Goal: Transaction & Acquisition: Purchase product/service

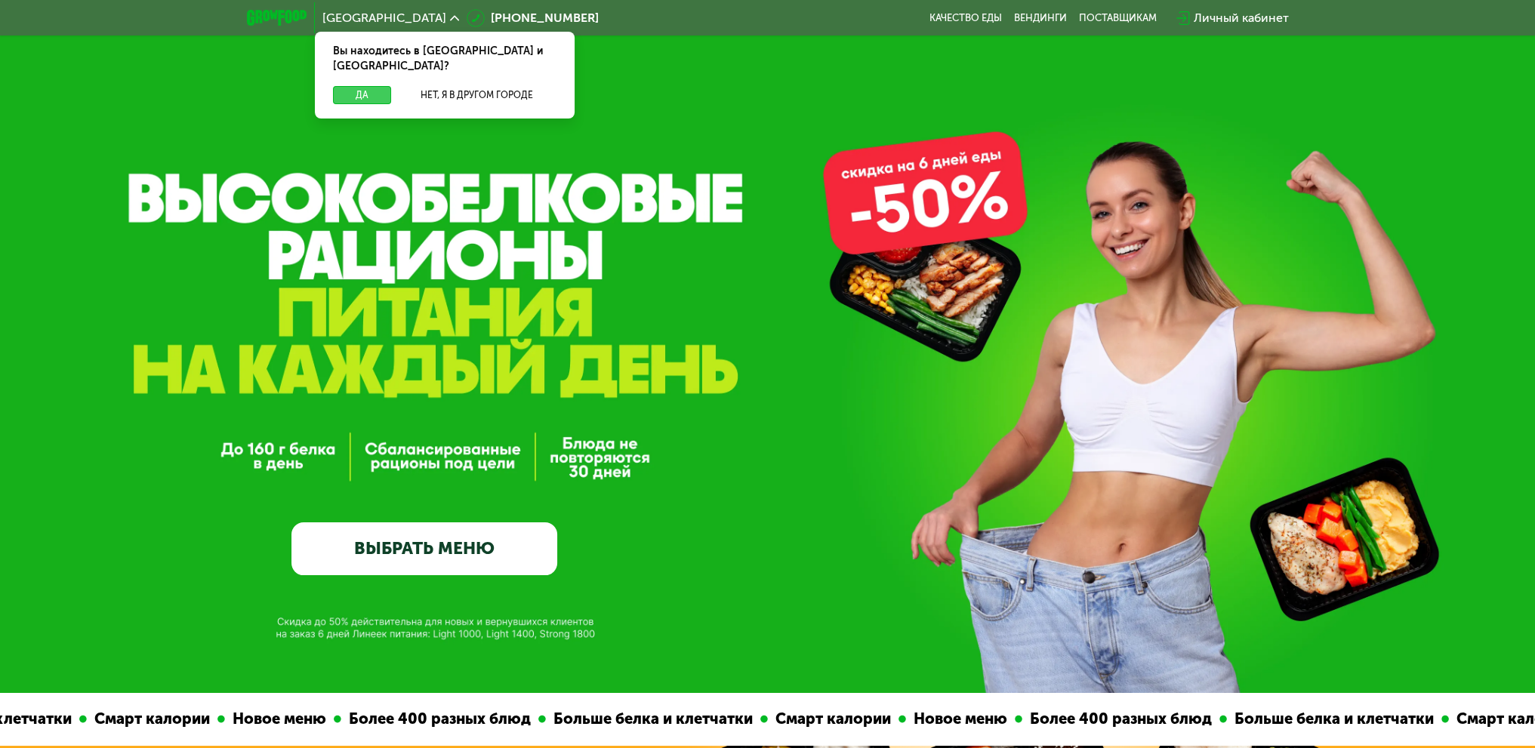
click at [350, 86] on button "Да" at bounding box center [362, 95] width 58 height 18
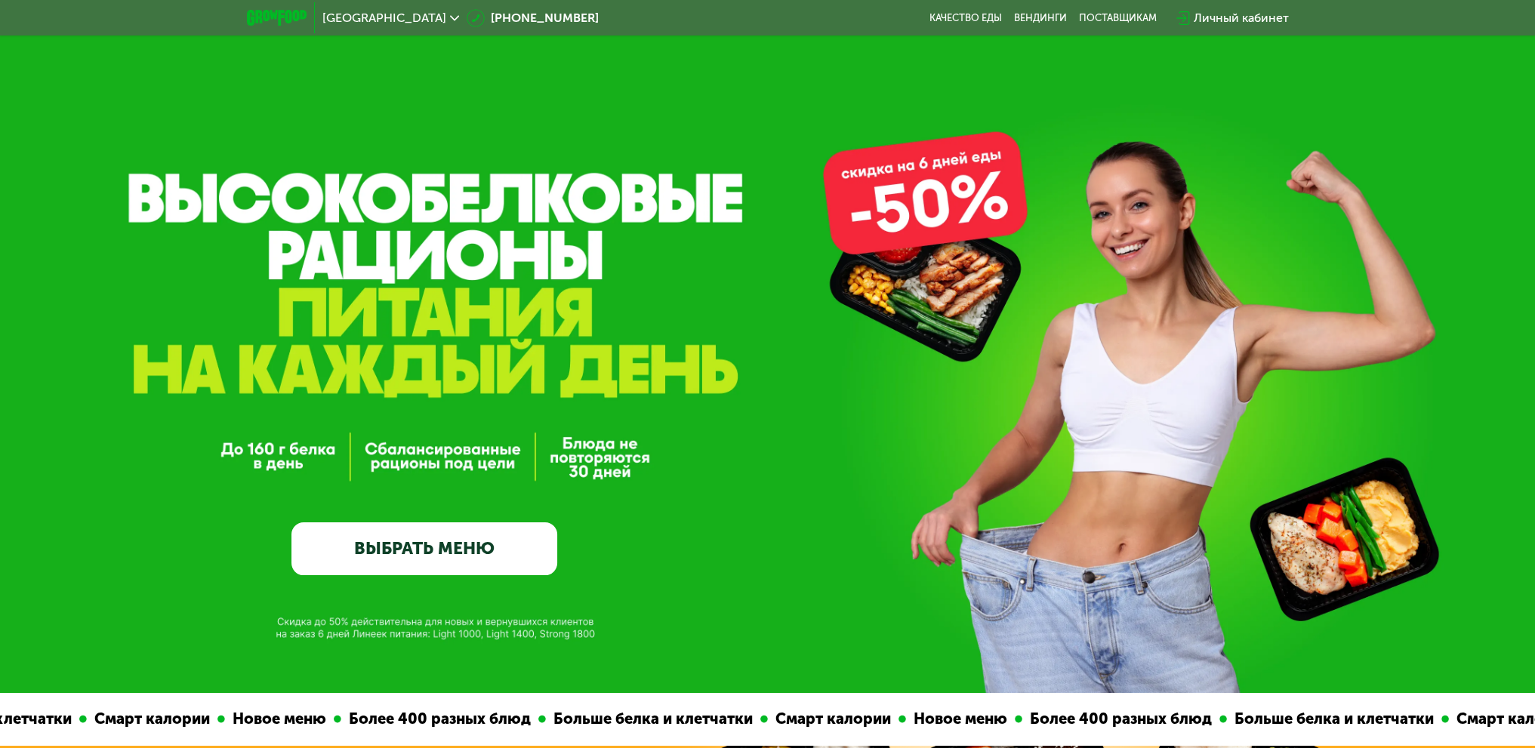
click at [372, 560] on link "ВЫБРАТЬ МЕНЮ" at bounding box center [425, 550] width 266 height 54
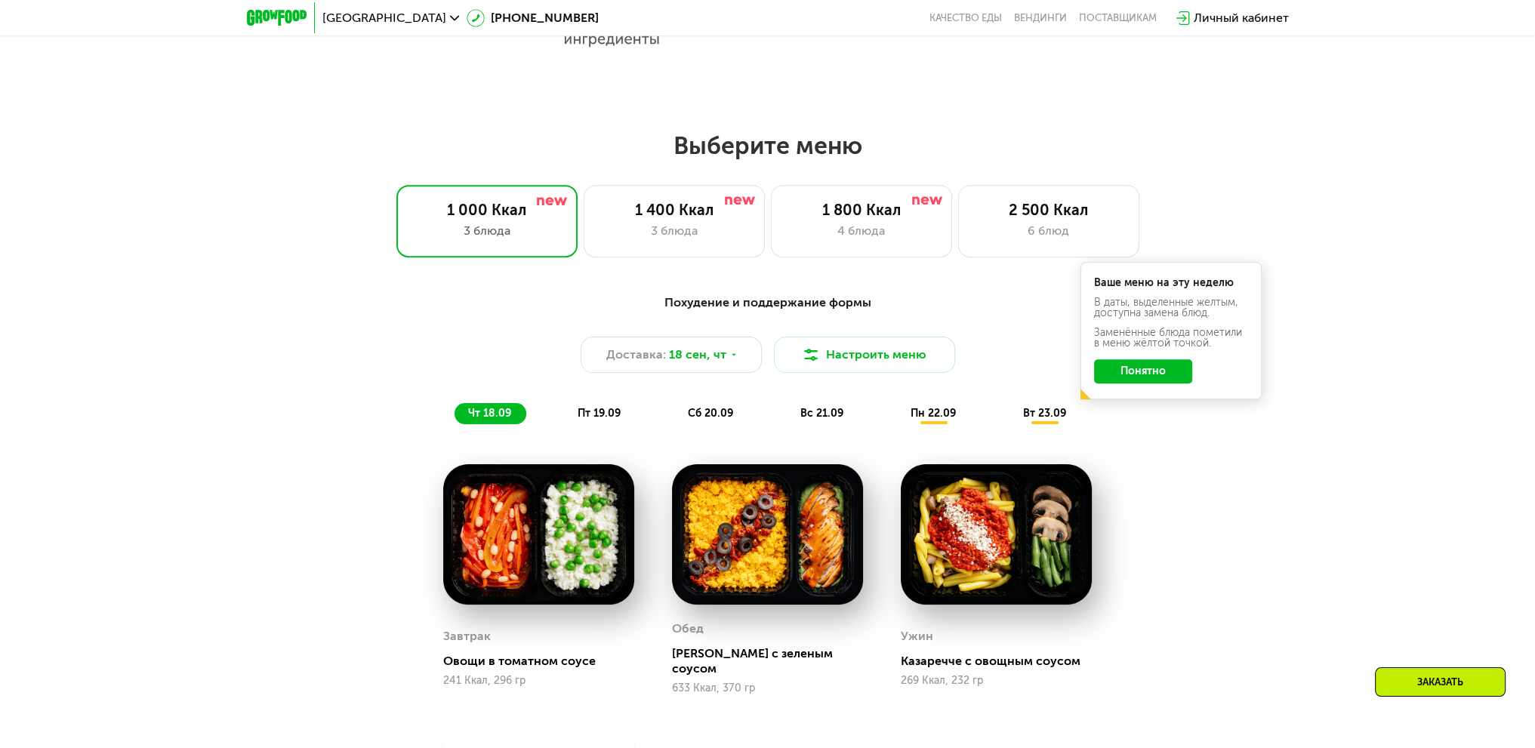
scroll to position [1104, 0]
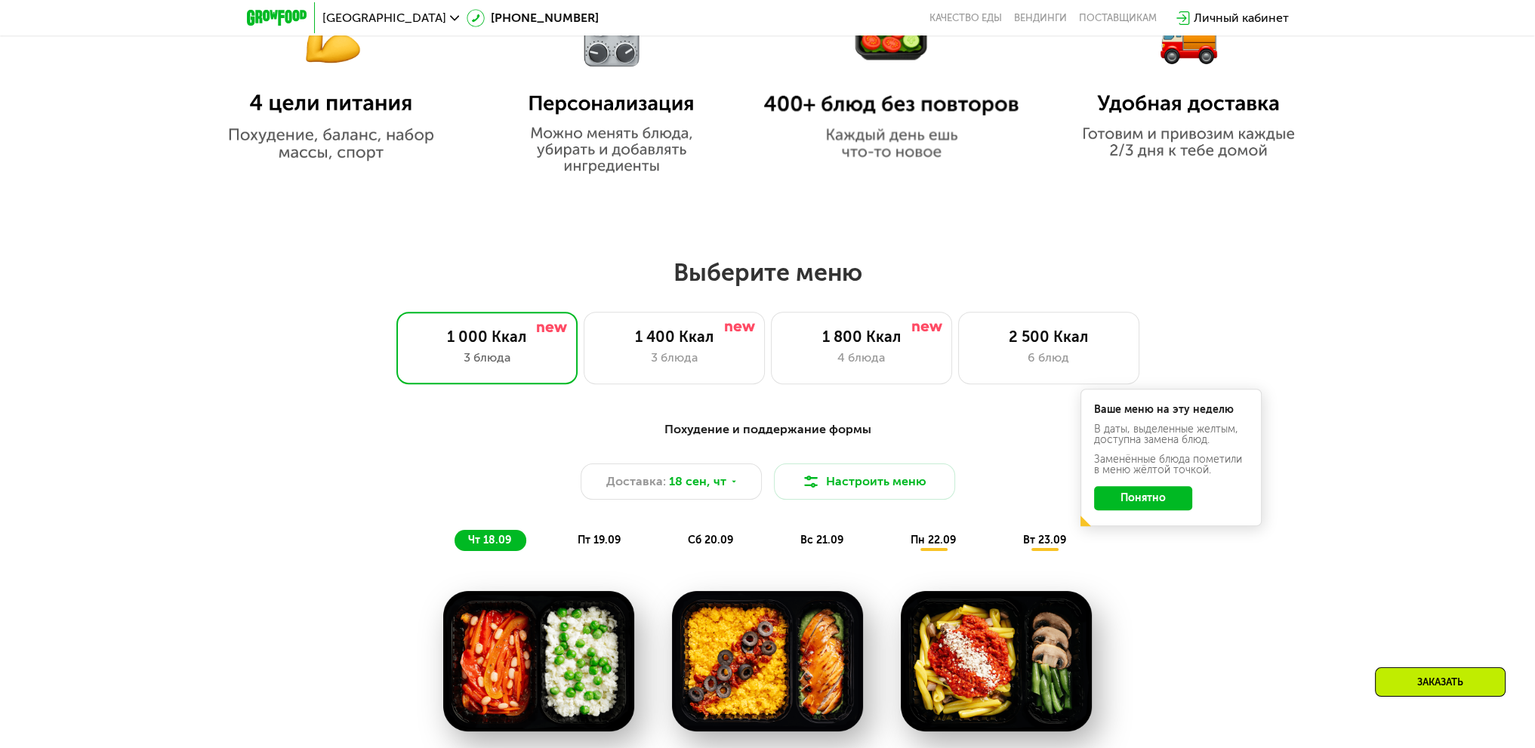
click at [1152, 498] on button "Понятно" at bounding box center [1143, 498] width 98 height 24
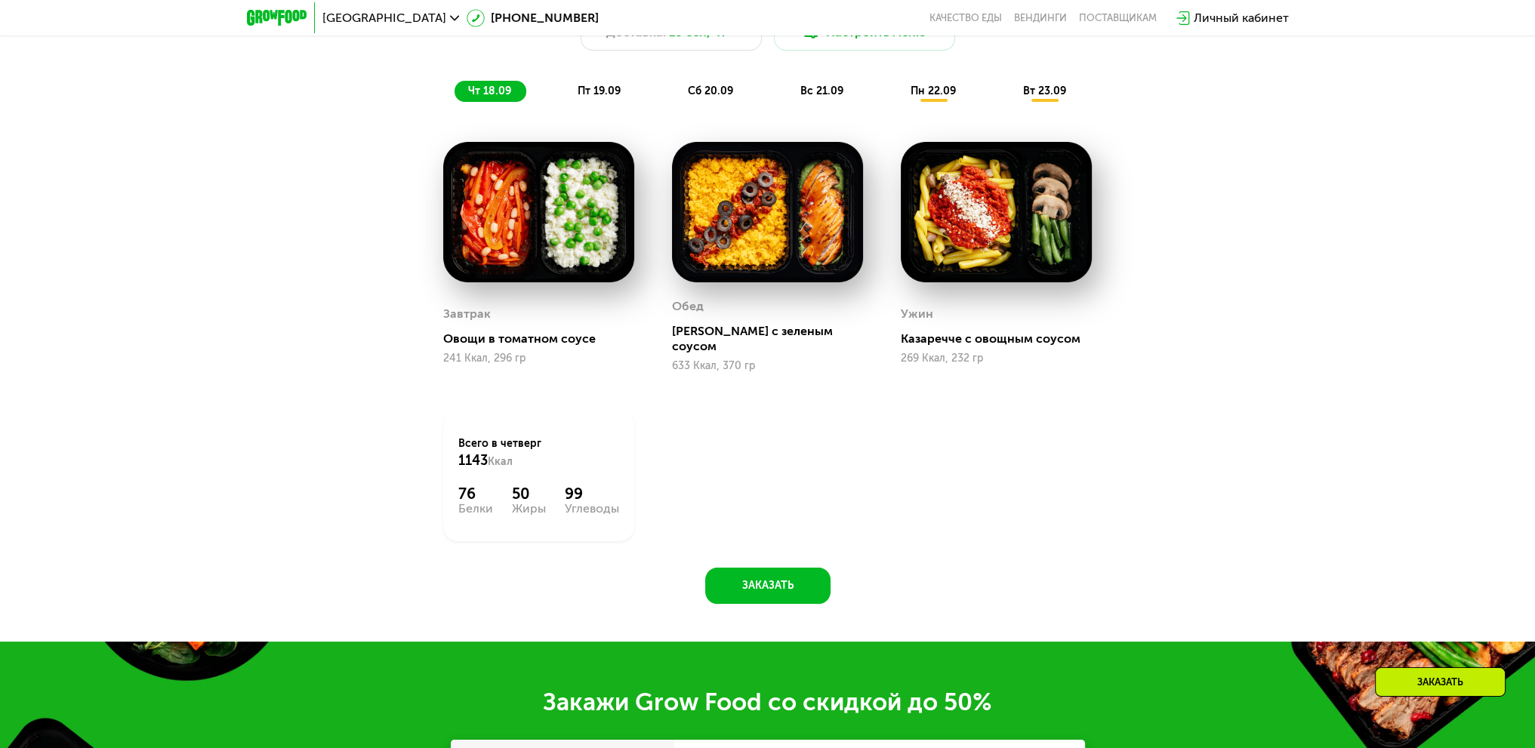
scroll to position [1557, 0]
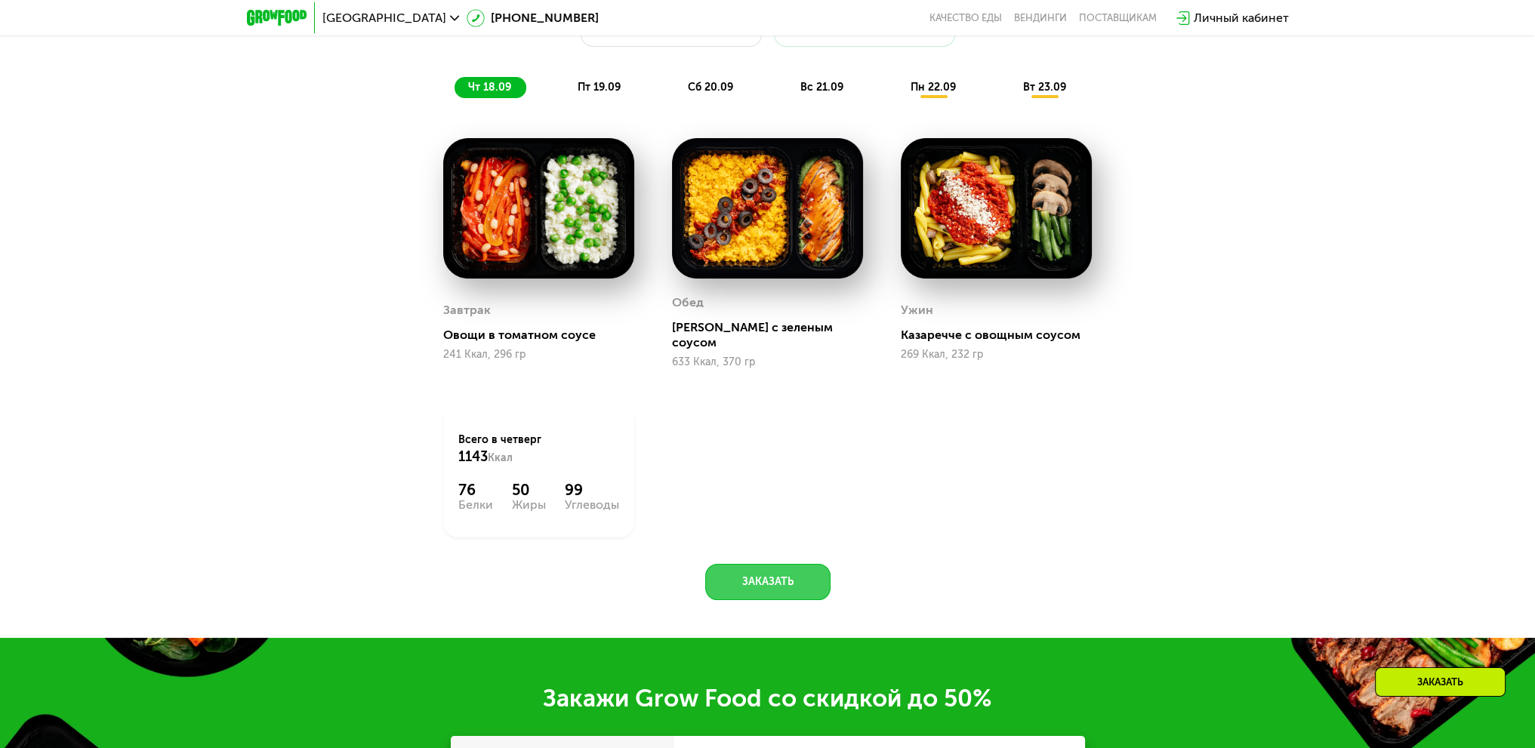
click at [769, 573] on button "Заказать" at bounding box center [767, 582] width 125 height 36
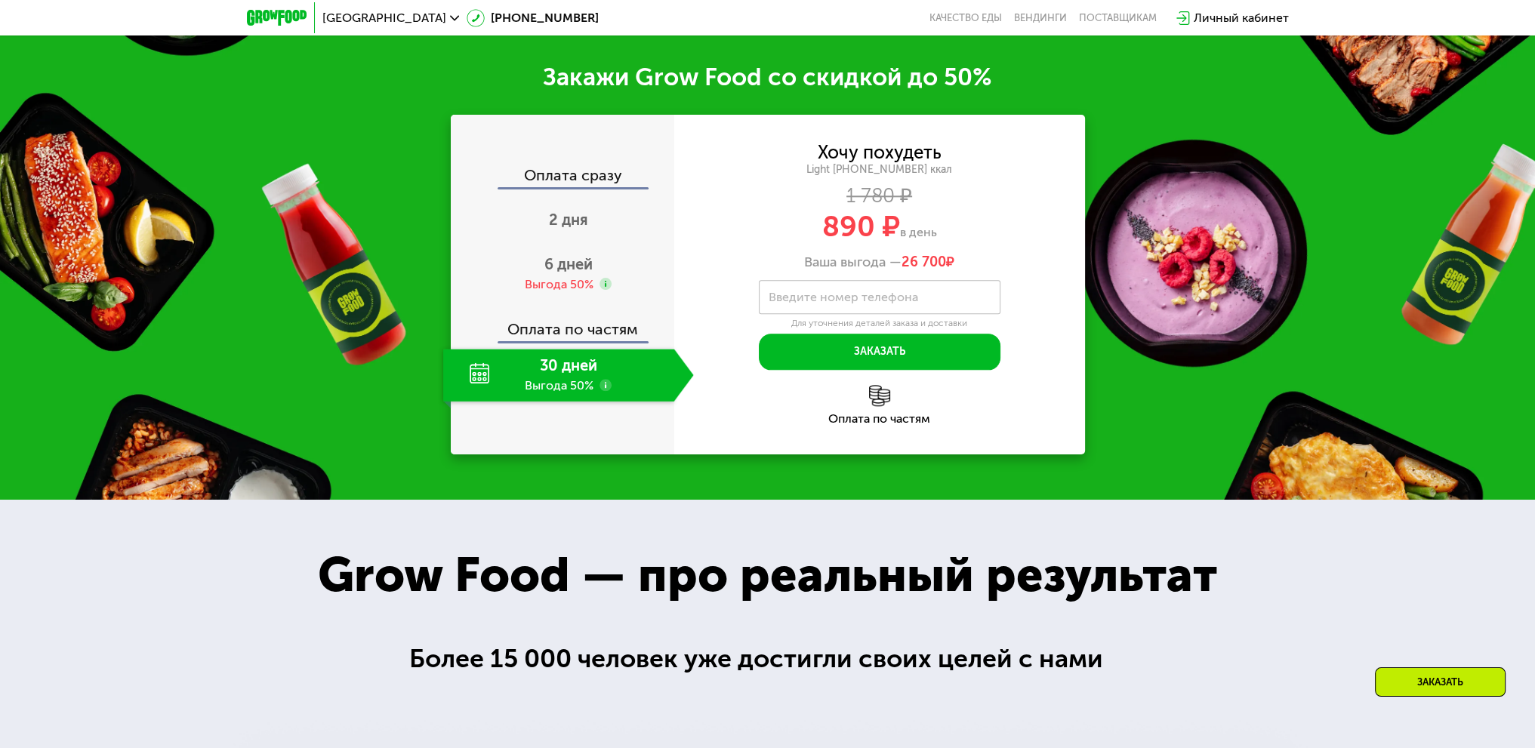
scroll to position [2184, 0]
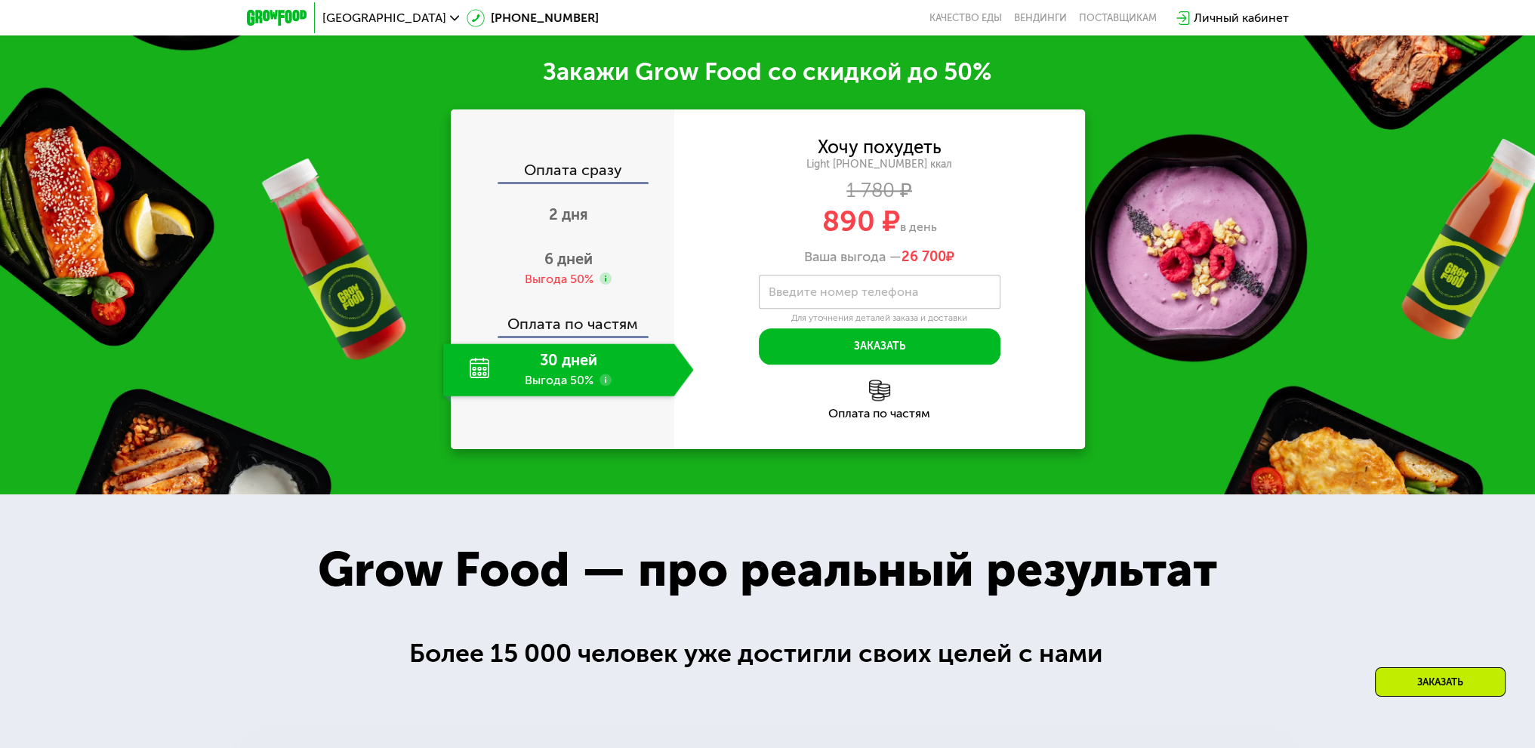
click at [576, 366] on div "30 дней Выгода 50%" at bounding box center [558, 370] width 231 height 53
click at [576, 271] on div "Выгода 50%" at bounding box center [559, 279] width 69 height 17
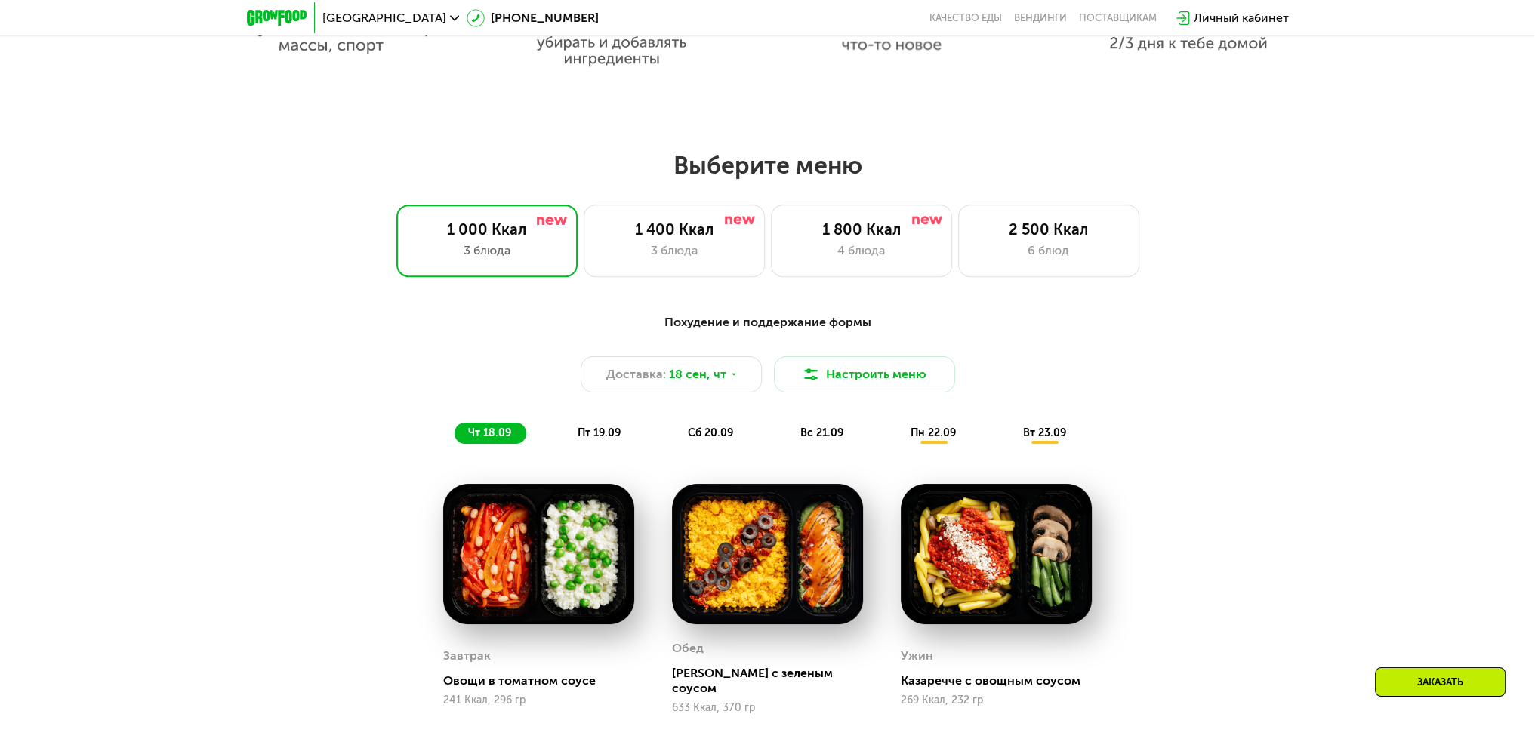
scroll to position [1202, 0]
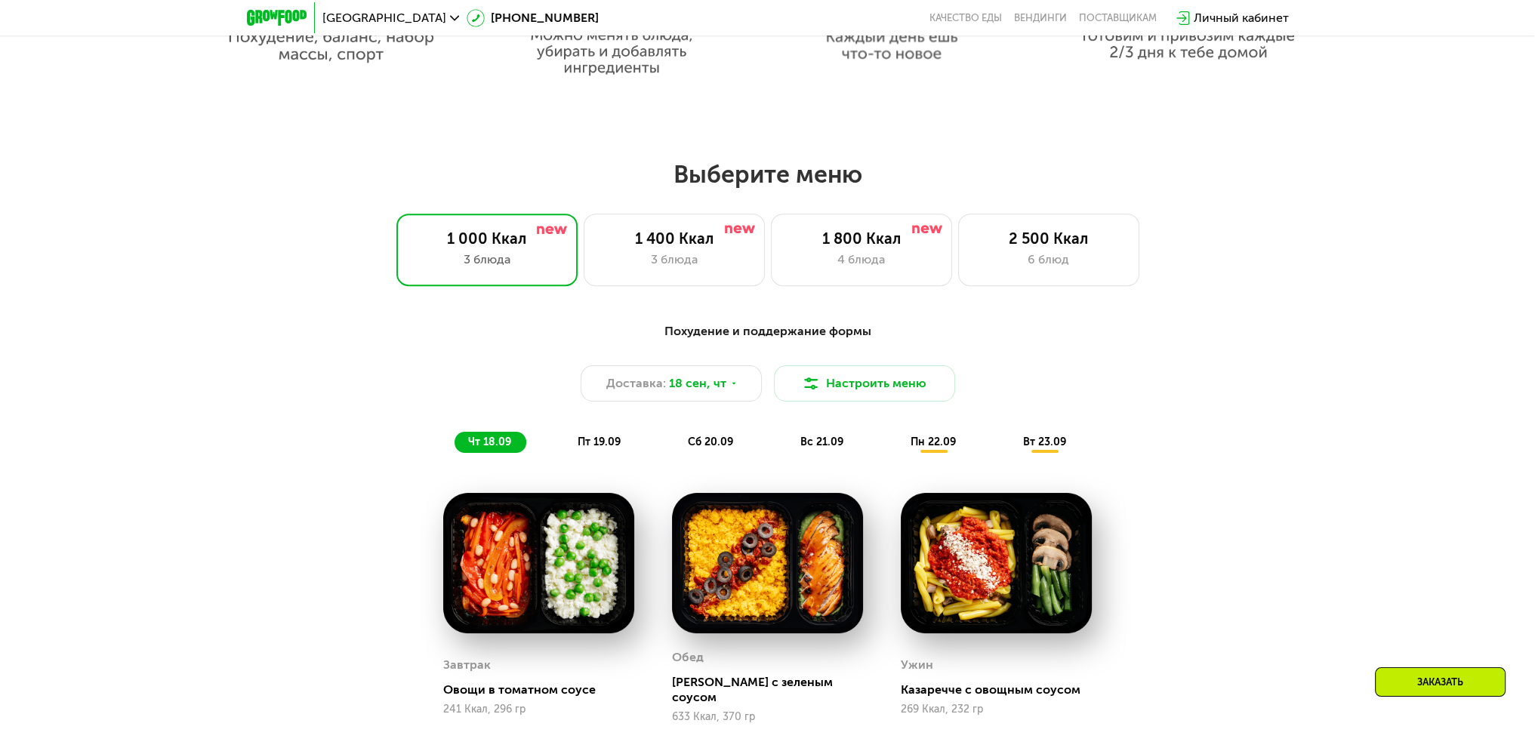
click at [604, 452] on div "пт 19.09" at bounding box center [600, 442] width 72 height 21
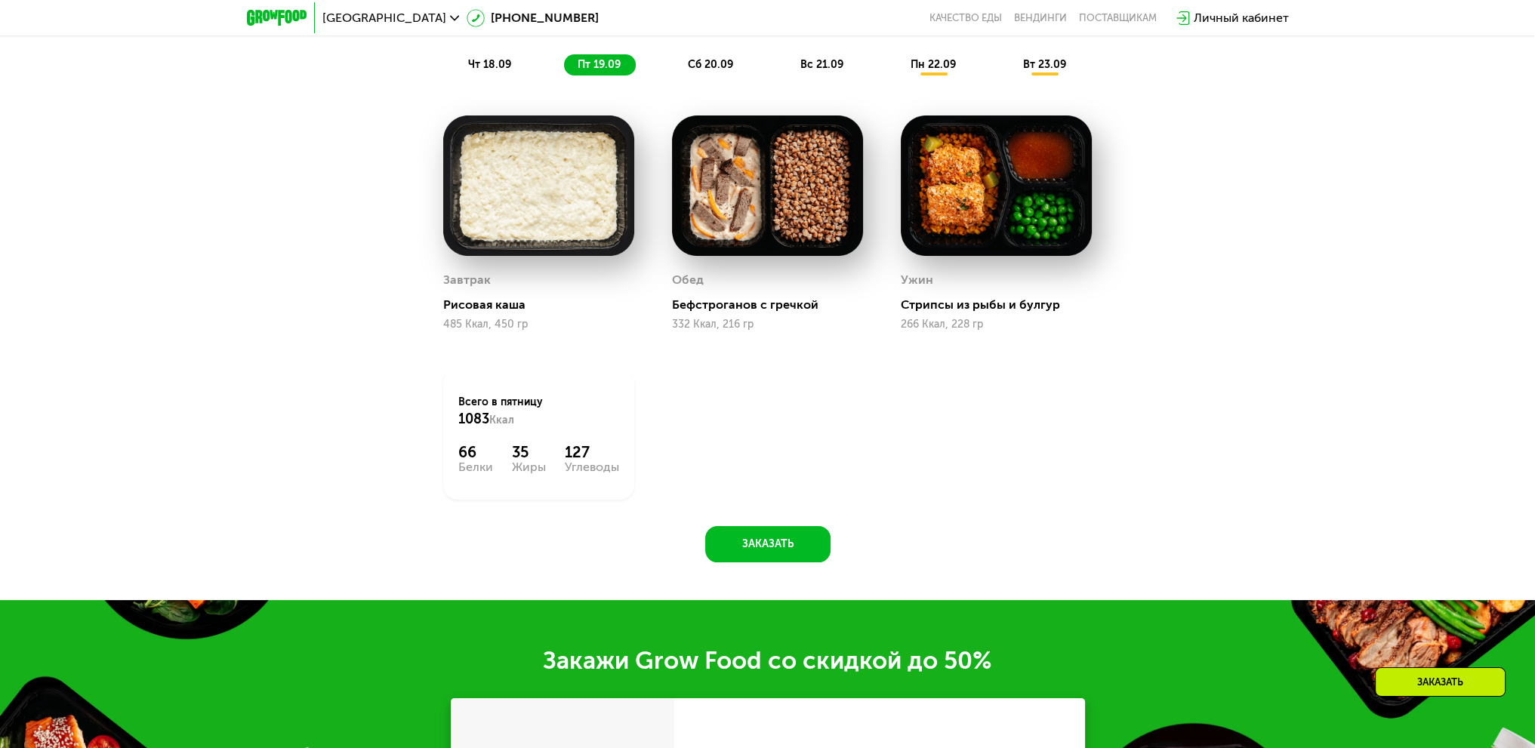
scroll to position [1958, 0]
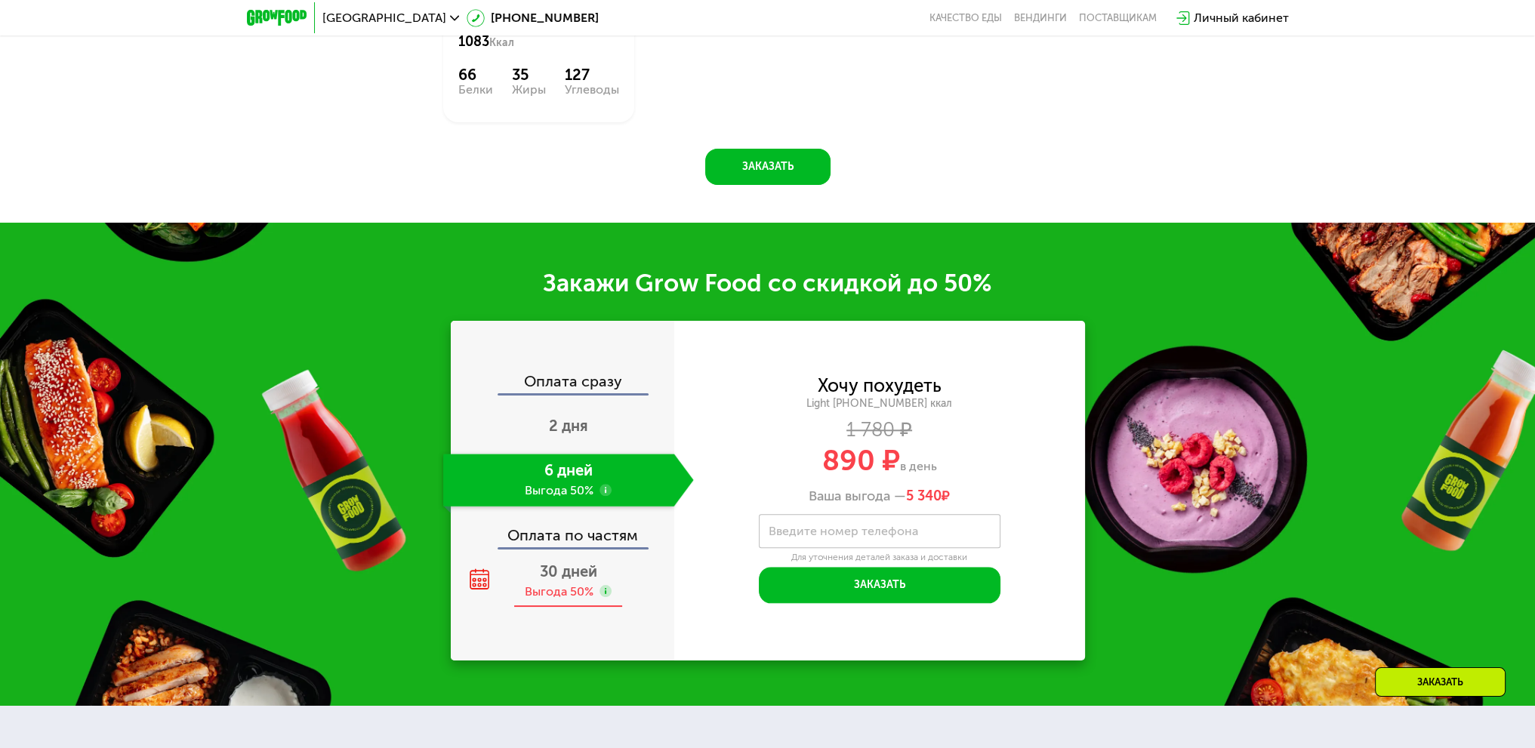
click at [572, 579] on span "30 дней" at bounding box center [568, 572] width 57 height 18
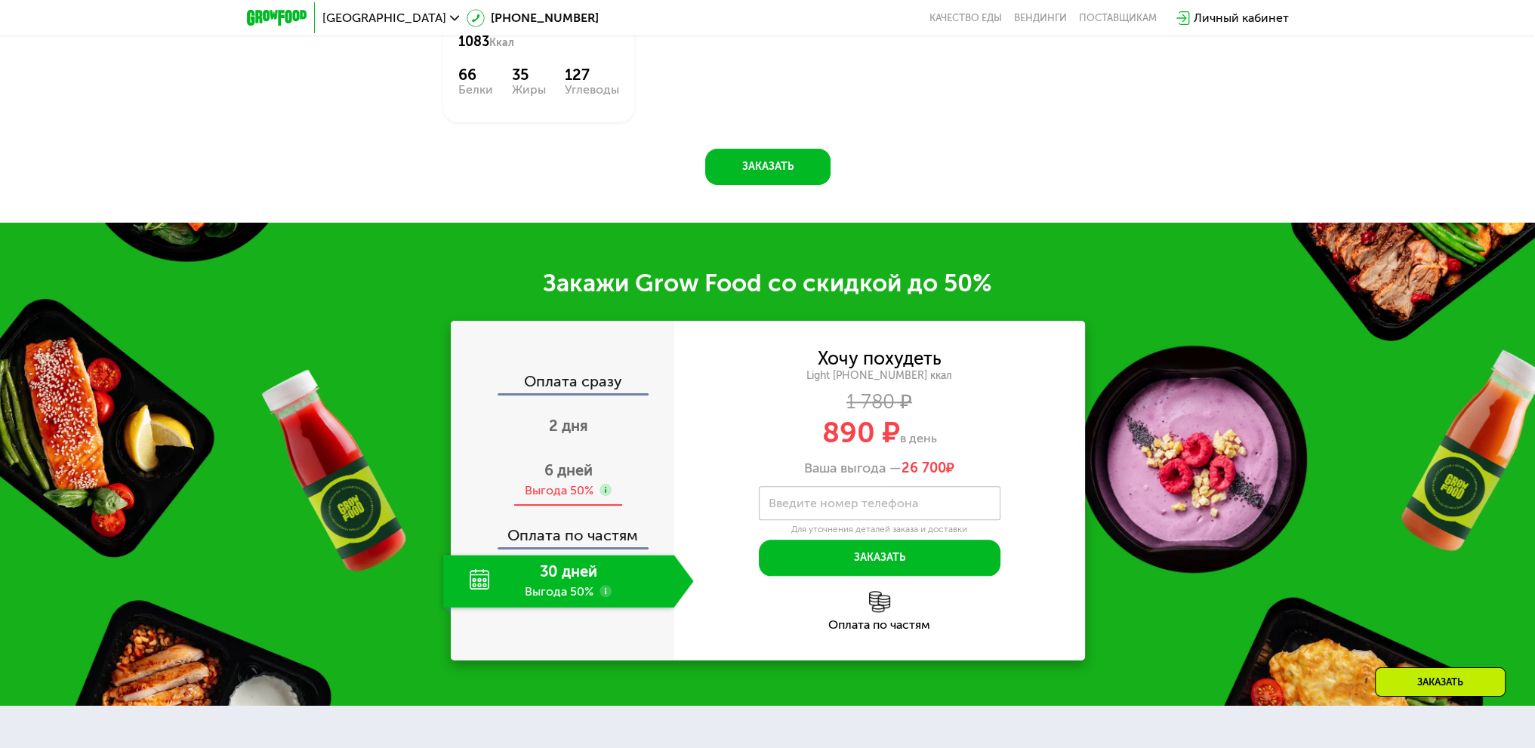
click at [566, 495] on div "Выгода 50%" at bounding box center [559, 491] width 69 height 17
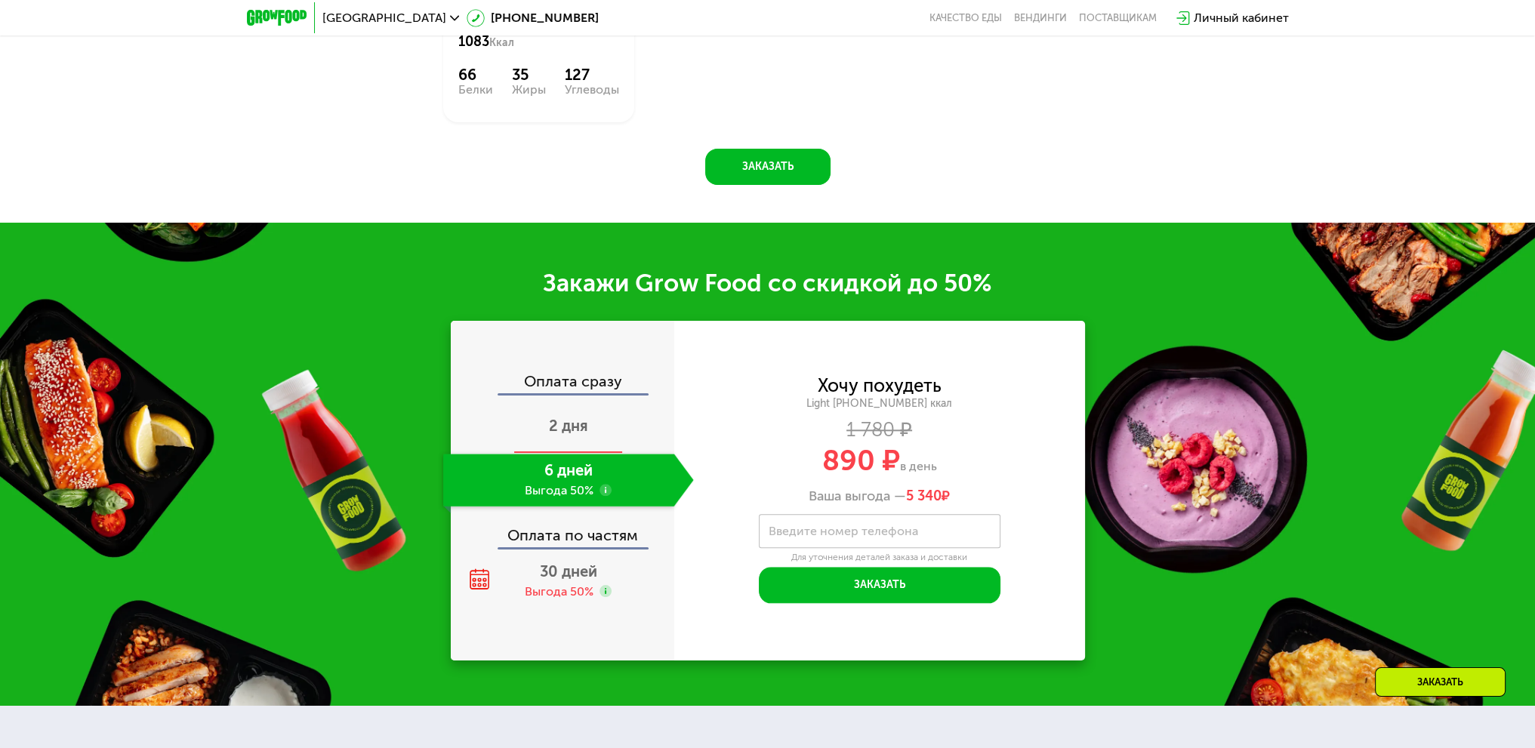
click at [567, 421] on span "2 дня" at bounding box center [568, 426] width 39 height 18
